Goal: Check status

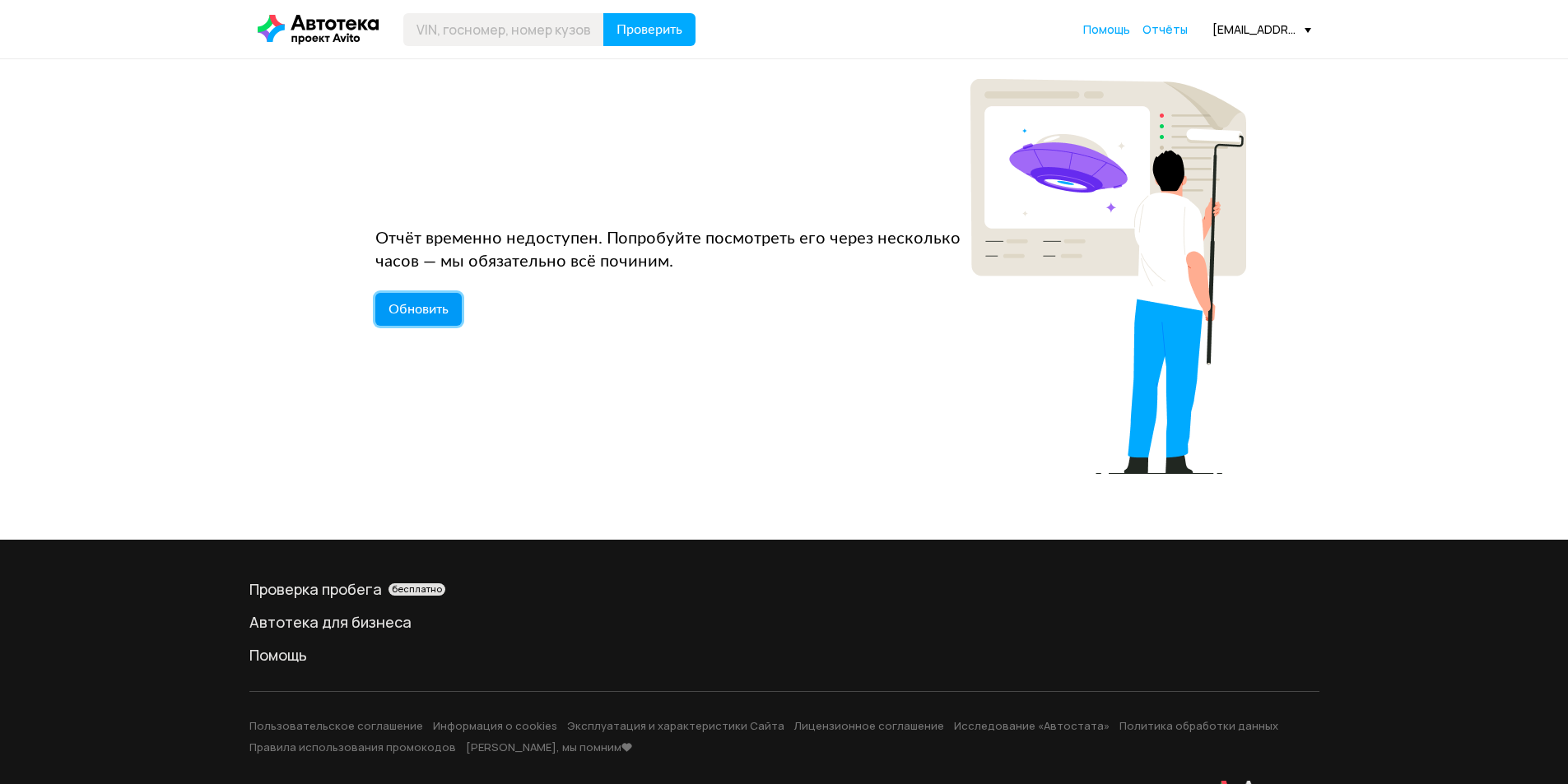
click at [420, 315] on span "Обновить" at bounding box center [419, 308] width 60 height 13
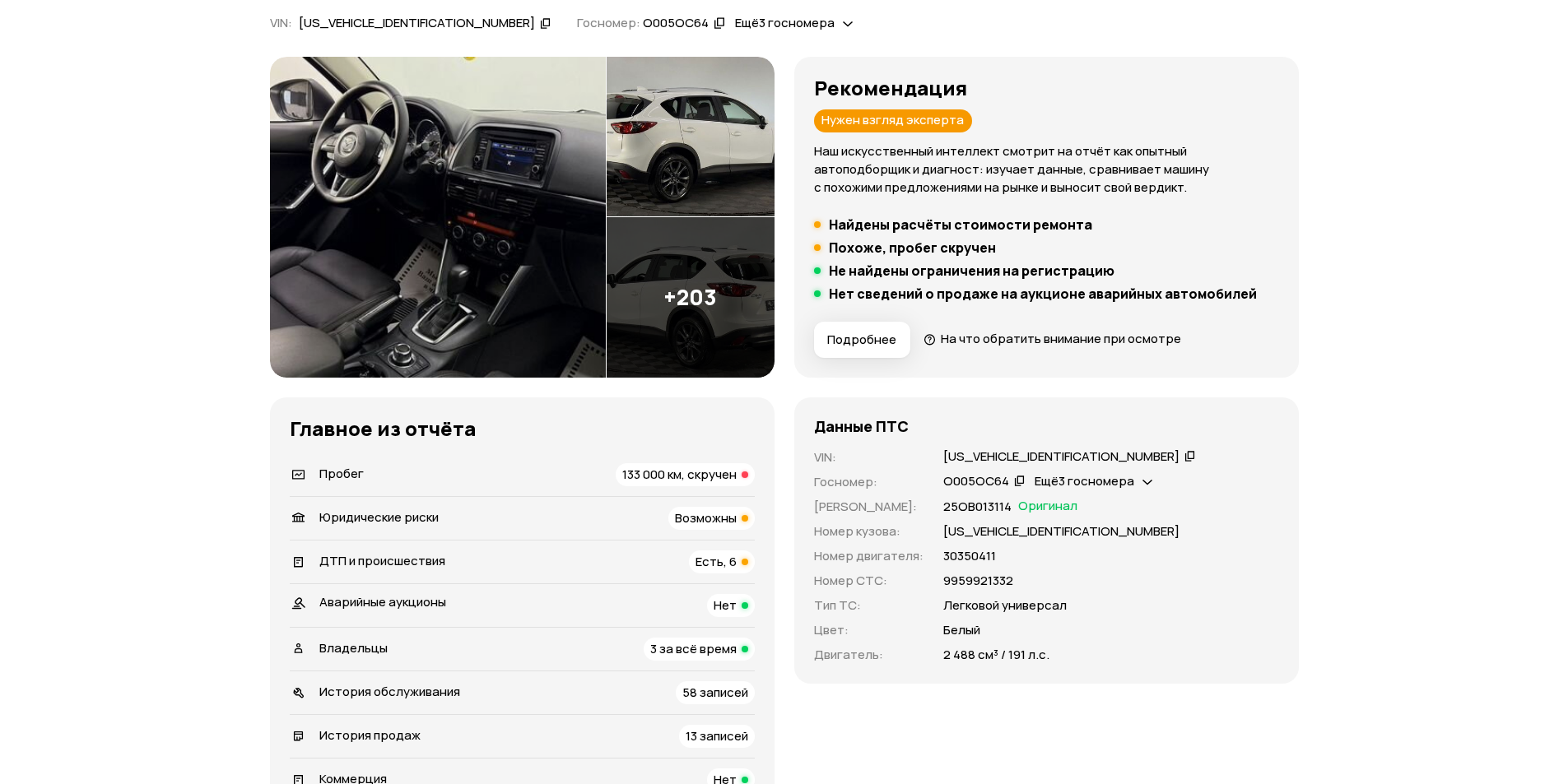
scroll to position [412, 0]
